Goal: Information Seeking & Learning: Learn about a topic

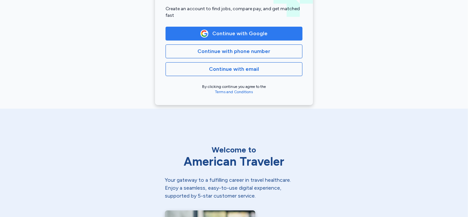
click at [220, 32] on span "Continue with Google" at bounding box center [239, 34] width 55 height 8
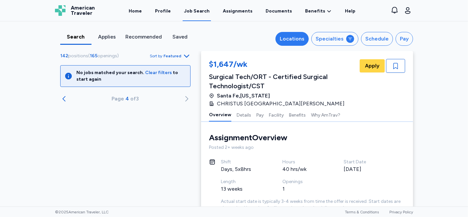
click at [301, 38] on div "Locations" at bounding box center [292, 39] width 25 height 8
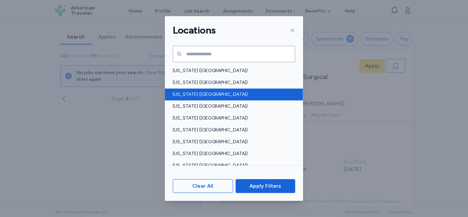
click at [180, 94] on span "[US_STATE] ([GEOGRAPHIC_DATA])" at bounding box center [232, 94] width 118 height 7
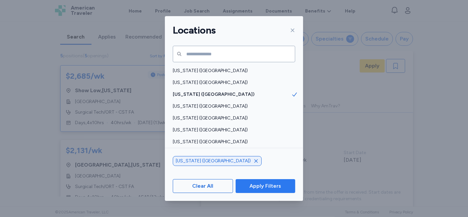
click at [267, 185] on span "Apply Filters" at bounding box center [265, 186] width 32 height 8
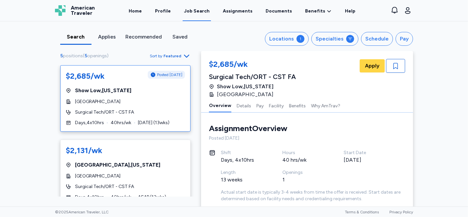
click at [170, 97] on div "$2,685/wk Posted [DATE] Show Low , [US_STATE] Summit Healthcare Regional Medica…" at bounding box center [125, 98] width 130 height 66
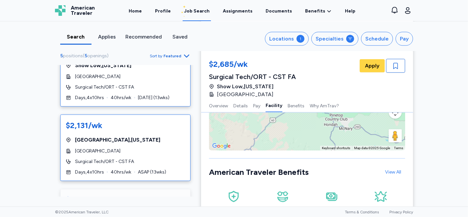
scroll to position [37, 0]
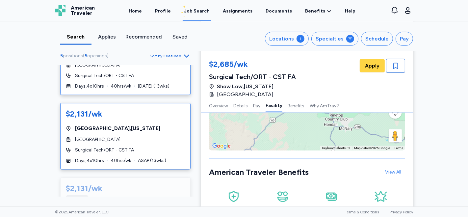
click at [144, 128] on div "[GEOGRAPHIC_DATA] , [US_STATE]" at bounding box center [125, 128] width 119 height 8
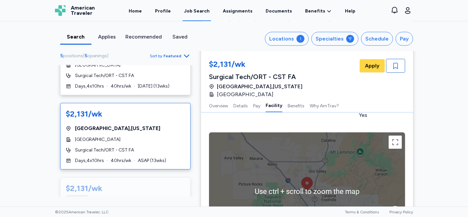
scroll to position [731, 0]
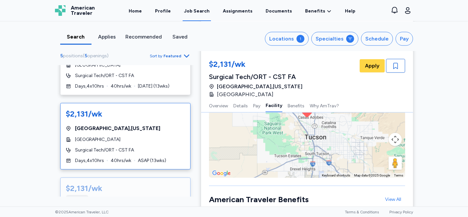
drag, startPoint x: 94, startPoint y: 201, endPoint x: 94, endPoint y: 196, distance: 5.3
drag, startPoint x: 94, startPoint y: 196, endPoint x: 445, endPoint y: 105, distance: 362.7
click at [445, 105] on div "Search Applies Recommended Saved Locations 1 Specialties Schedule Pay 5 positio…" at bounding box center [234, 113] width 468 height 185
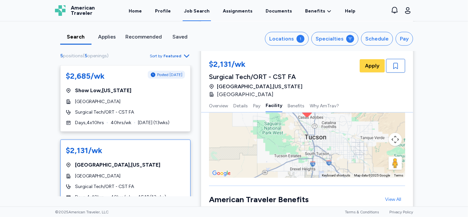
scroll to position [658, 0]
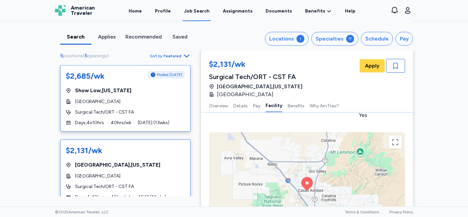
click at [120, 105] on span "[GEOGRAPHIC_DATA]" at bounding box center [97, 101] width 45 height 7
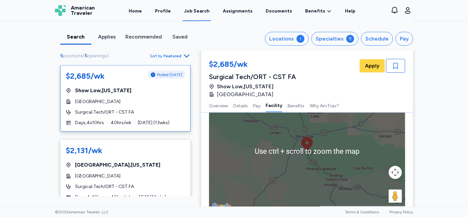
scroll to position [695, 0]
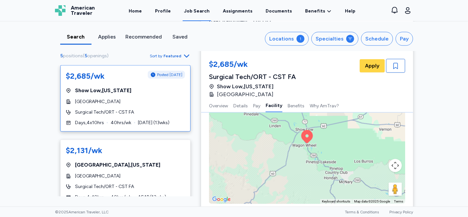
click at [287, 152] on div "To activate drag with keyboard, press Alt + Enter. Once in keyboard drag state,…" at bounding box center [307, 144] width 196 height 118
click at [304, 132] on icon at bounding box center [307, 136] width 12 height 13
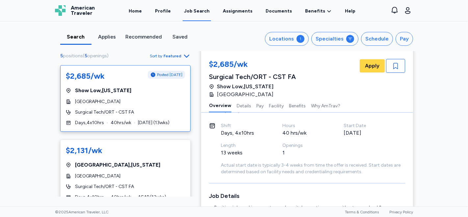
scroll to position [37, 0]
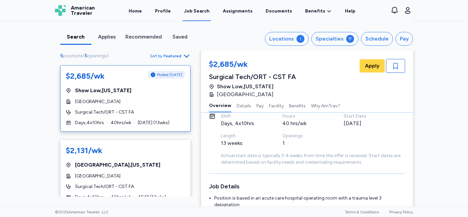
drag, startPoint x: 149, startPoint y: 84, endPoint x: 40, endPoint y: 144, distance: 124.1
drag, startPoint x: 40, startPoint y: 144, endPoint x: 23, endPoint y: 150, distance: 18.5
click at [23, 149] on div "Search Applies Recommended Saved Locations 1 Specialties Schedule Pay 5 positio…" at bounding box center [234, 113] width 468 height 185
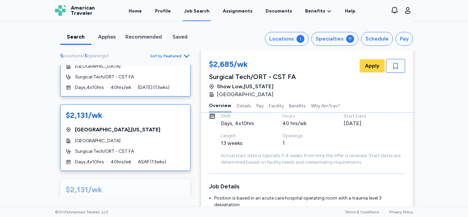
scroll to position [73, 0]
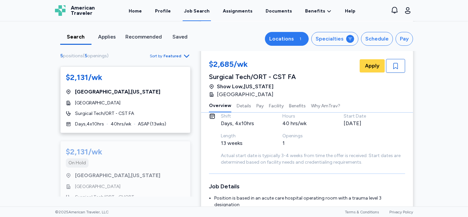
click at [299, 38] on div "1" at bounding box center [300, 39] width 8 height 8
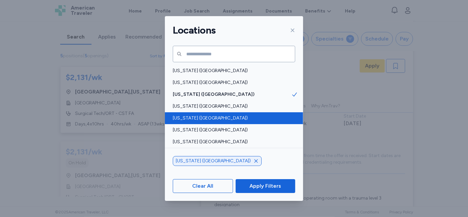
click at [235, 116] on span "[US_STATE] ([GEOGRAPHIC_DATA])" at bounding box center [232, 118] width 118 height 7
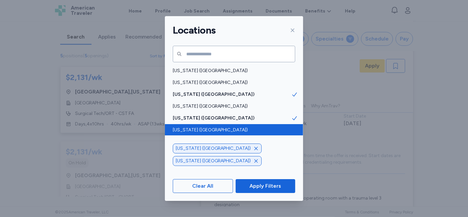
click at [229, 128] on span "[US_STATE] ([GEOGRAPHIC_DATA])" at bounding box center [232, 130] width 118 height 7
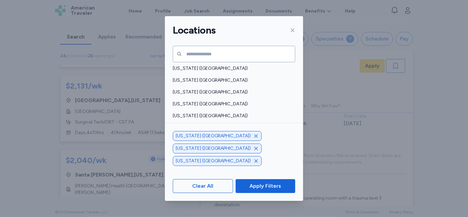
scroll to position [475, 0]
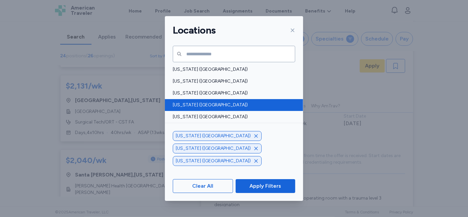
click at [263, 105] on span "[US_STATE] ([GEOGRAPHIC_DATA])" at bounding box center [232, 105] width 118 height 7
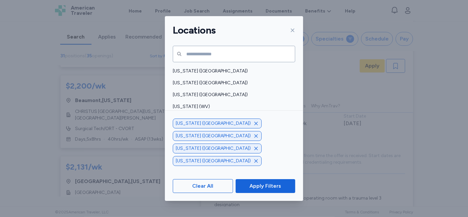
scroll to position [471, 0]
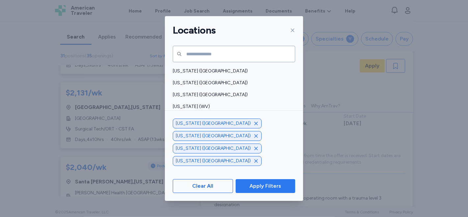
click at [270, 184] on span "Apply Filters" at bounding box center [265, 186] width 32 height 8
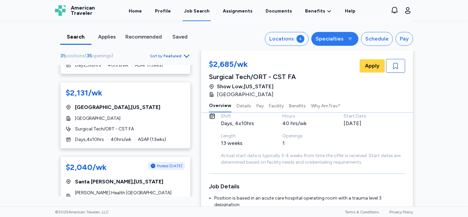
click at [348, 35] on div at bounding box center [350, 39] width 8 height 8
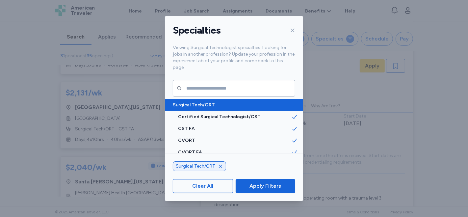
click at [184, 102] on span "Surgical Tech/ORT" at bounding box center [232, 105] width 118 height 7
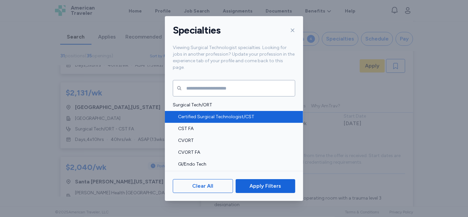
click at [184, 113] on span "Certified Surgical Technologist/CST" at bounding box center [234, 116] width 113 height 7
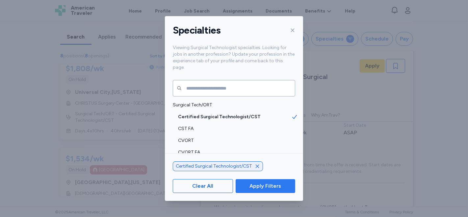
scroll to position [10, 0]
click at [263, 182] on span "Apply Filters" at bounding box center [265, 186] width 32 height 8
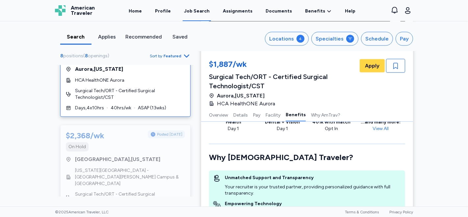
scroll to position [913, 0]
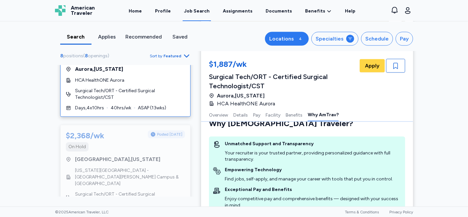
click at [286, 39] on div "Locations" at bounding box center [281, 39] width 25 height 8
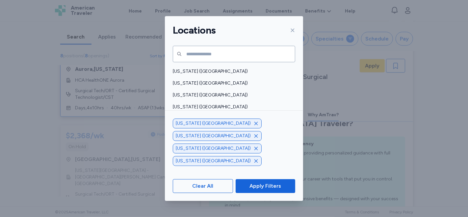
scroll to position [233, 0]
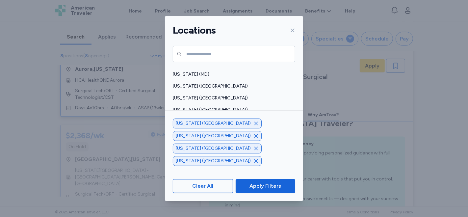
drag, startPoint x: 17, startPoint y: 141, endPoint x: 62, endPoint y: 129, distance: 46.8
click at [25, 136] on div "Locations [US_STATE] ([GEOGRAPHIC_DATA]) [US_STATE] ([GEOGRAPHIC_DATA]) [US_STA…" at bounding box center [234, 108] width 468 height 217
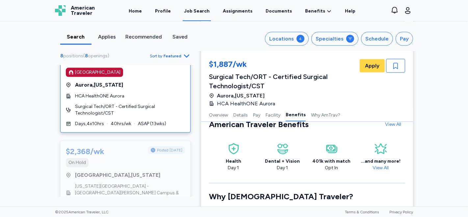
scroll to position [0, 0]
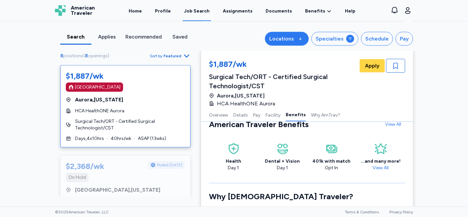
click at [298, 39] on div "4" at bounding box center [300, 39] width 8 height 8
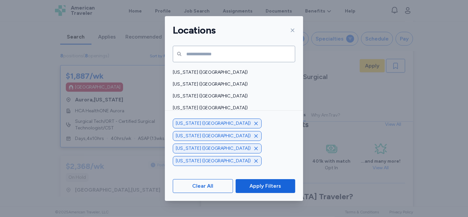
scroll to position [329, 0]
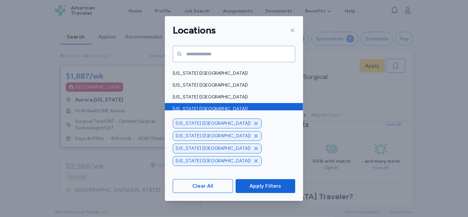
click at [264, 108] on span "[US_STATE] ([GEOGRAPHIC_DATA])" at bounding box center [232, 109] width 118 height 7
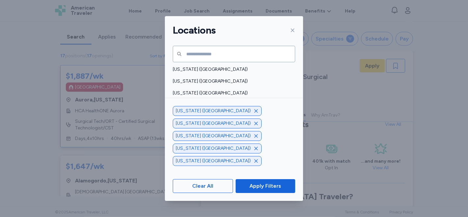
scroll to position [402, 0]
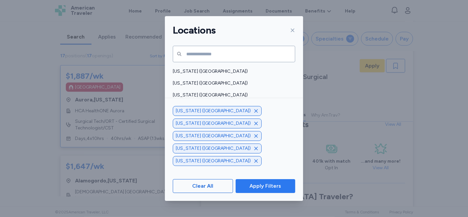
click at [276, 187] on span "Apply Filters" at bounding box center [265, 186] width 32 height 8
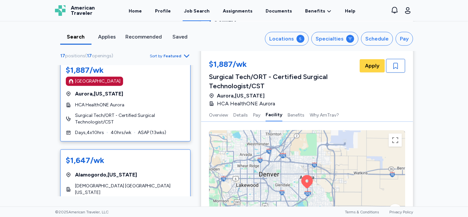
scroll to position [0, 0]
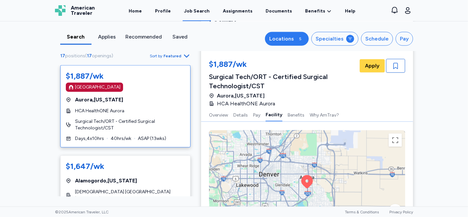
click at [299, 37] on div "5" at bounding box center [300, 39] width 8 height 8
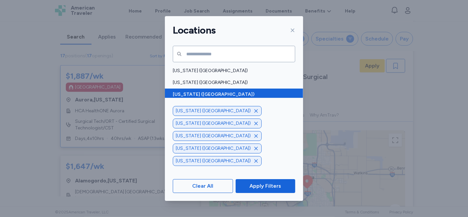
click at [237, 94] on span "[US_STATE] ([GEOGRAPHIC_DATA])" at bounding box center [232, 94] width 118 height 7
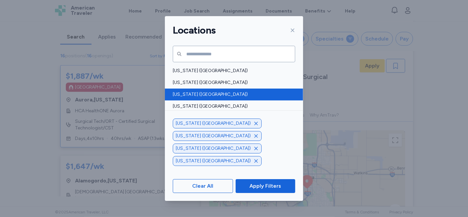
click at [224, 91] on span "[US_STATE] ([GEOGRAPHIC_DATA])" at bounding box center [232, 94] width 118 height 7
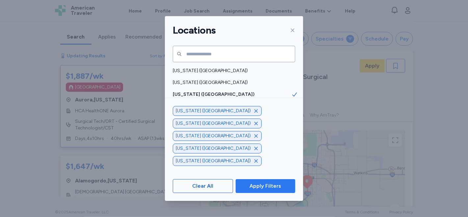
click at [261, 188] on span "Apply Filters" at bounding box center [265, 186] width 32 height 8
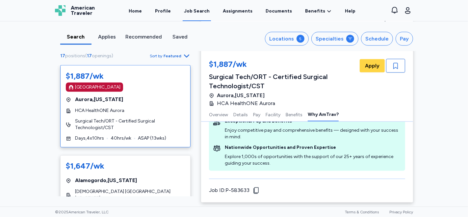
click at [75, 38] on div "Search" at bounding box center [76, 37] width 26 height 8
click at [103, 36] on div "Applies" at bounding box center [107, 37] width 26 height 8
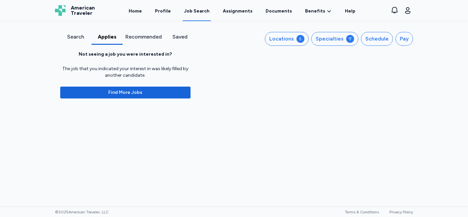
click at [139, 35] on div "Recommended" at bounding box center [143, 37] width 37 height 8
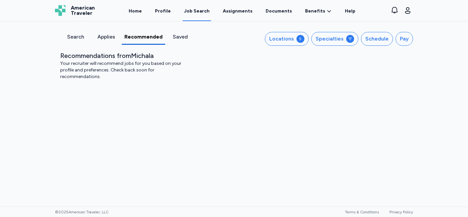
click at [177, 34] on div "Saved" at bounding box center [180, 37] width 25 height 8
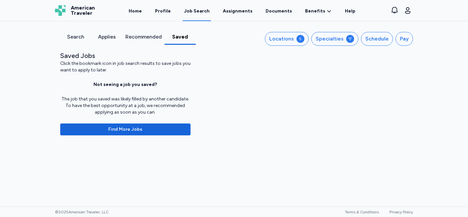
click at [77, 40] on div "Search" at bounding box center [76, 37] width 26 height 8
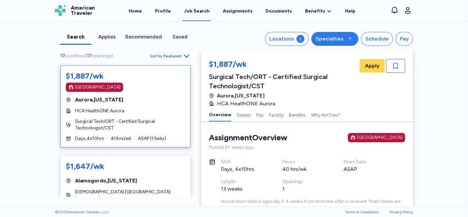
click at [350, 38] on icon at bounding box center [349, 38] width 5 height 5
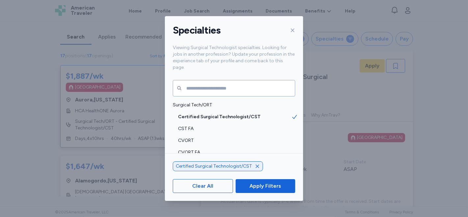
click at [448, 69] on div "Specialties Viewing Surgical Technologist specialties. Looking for jobs in anot…" at bounding box center [234, 108] width 468 height 217
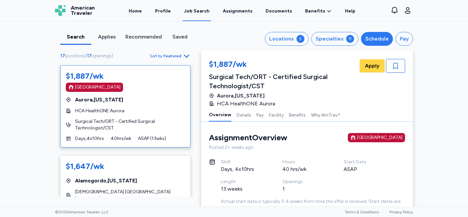
click at [378, 41] on div "Schedule" at bounding box center [376, 39] width 23 height 8
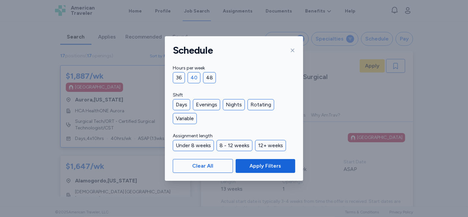
click at [193, 76] on div "40" at bounding box center [193, 77] width 13 height 11
click at [180, 105] on div "Days" at bounding box center [181, 104] width 17 height 11
click at [267, 144] on div "12+ weeks" at bounding box center [270, 145] width 31 height 11
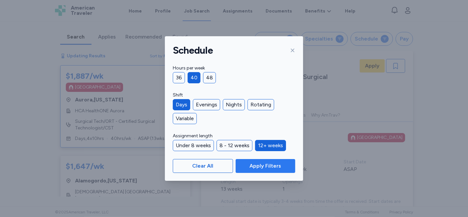
click at [269, 164] on span "Apply Filters" at bounding box center [265, 166] width 32 height 8
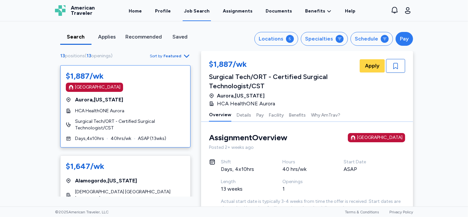
click at [400, 39] on div "Pay" at bounding box center [404, 39] width 9 height 8
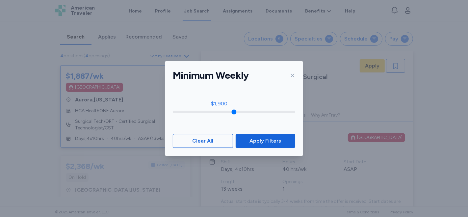
drag, startPoint x: 173, startPoint y: 110, endPoint x: 220, endPoint y: 107, distance: 47.2
type input "****"
click at [220, 110] on input "range" at bounding box center [234, 111] width 122 height 3
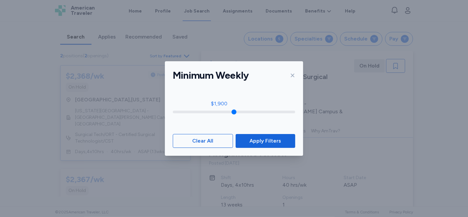
scroll to position [8, 0]
click at [268, 140] on span "Apply Filters" at bounding box center [265, 141] width 32 height 8
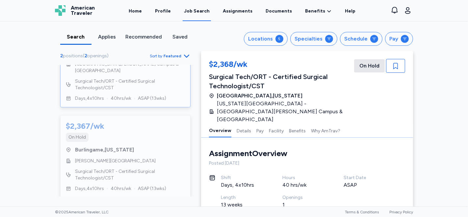
scroll to position [0, 0]
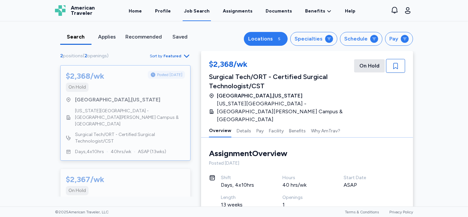
click at [266, 37] on div "Locations" at bounding box center [260, 39] width 25 height 8
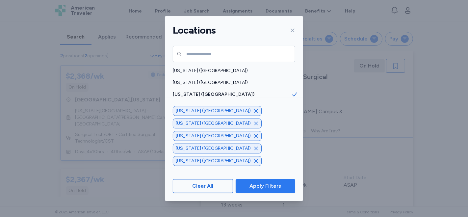
drag, startPoint x: 253, startPoint y: 184, endPoint x: 255, endPoint y: 182, distance: 3.6
click at [255, 182] on button "Apply Filters" at bounding box center [265, 186] width 60 height 14
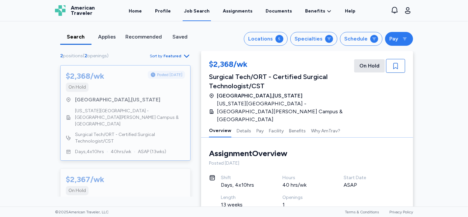
click at [402, 37] on icon at bounding box center [404, 38] width 5 height 5
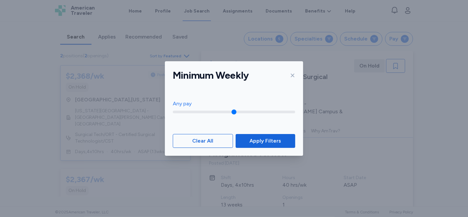
drag, startPoint x: 218, startPoint y: 112, endPoint x: 172, endPoint y: 114, distance: 46.1
type input "*"
click at [173, 113] on input "range" at bounding box center [234, 111] width 122 height 3
click at [277, 142] on span "Apply Filters" at bounding box center [265, 141] width 32 height 8
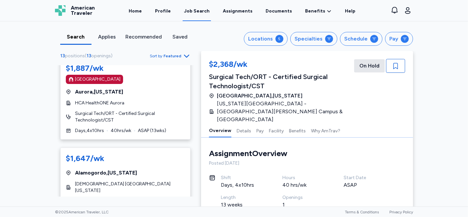
scroll to position [10, 0]
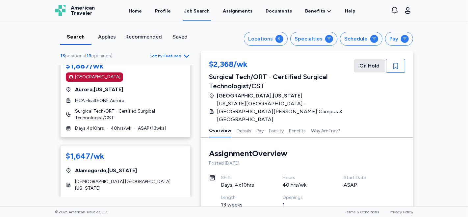
click at [331, 94] on div "[GEOGRAPHIC_DATA] , [US_STATE]" at bounding box center [281, 96] width 144 height 8
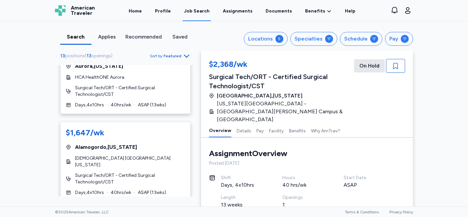
scroll to position [0, 0]
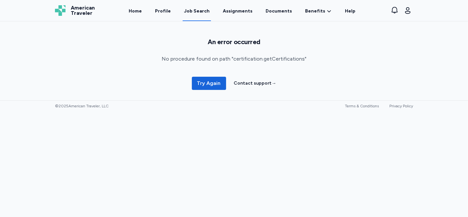
click at [203, 13] on div "Job Search" at bounding box center [197, 11] width 26 height 7
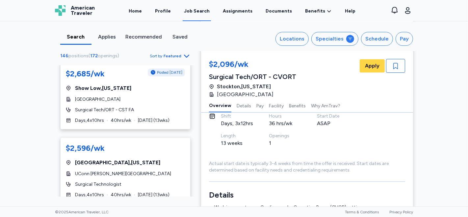
scroll to position [804, 0]
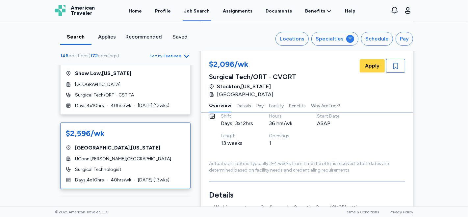
click at [175, 144] on div "Farmington , Connecticut" at bounding box center [125, 148] width 119 height 8
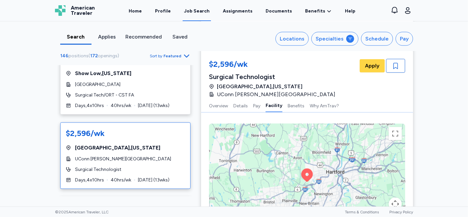
scroll to position [768, 0]
